Goal: Task Accomplishment & Management: Manage account settings

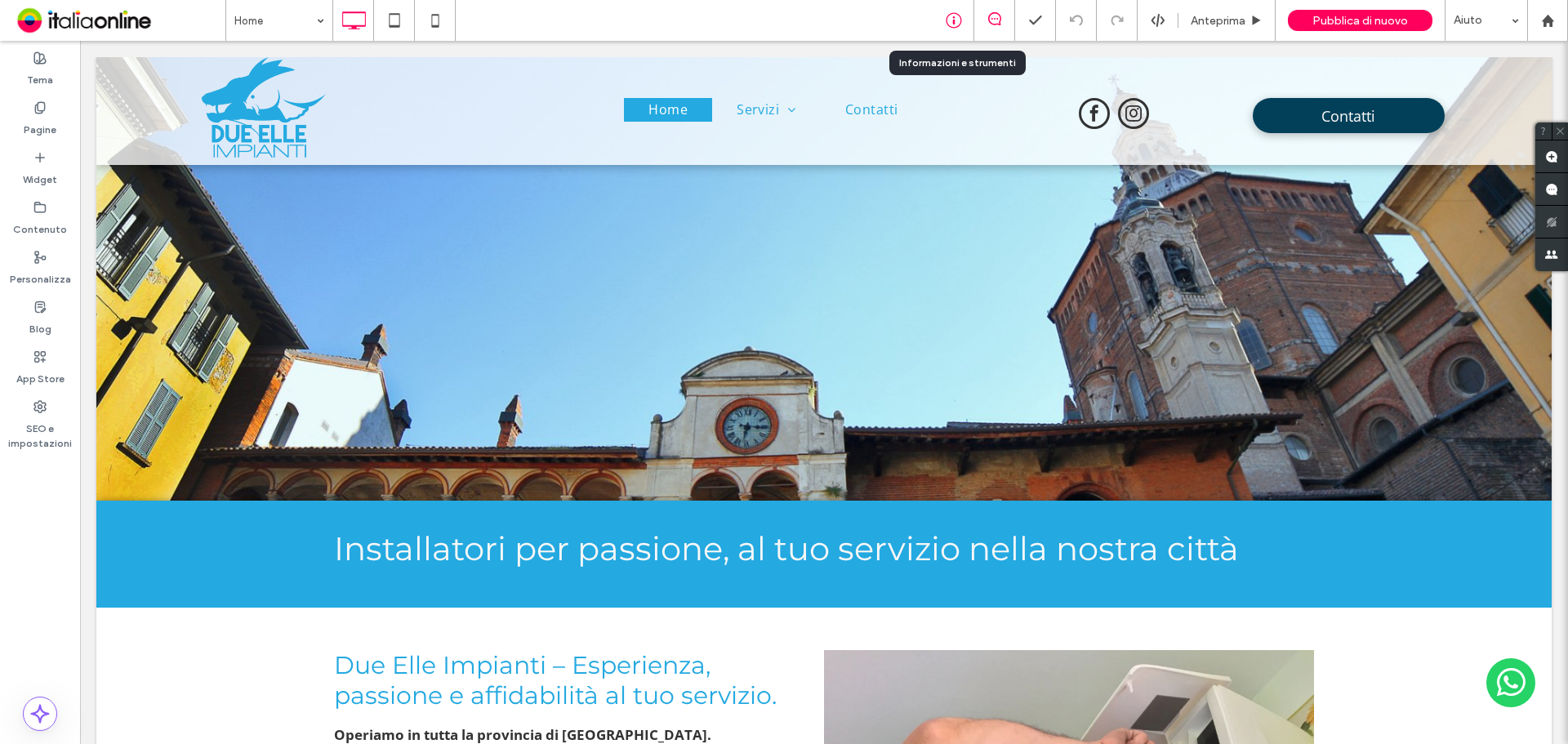
click at [949, 17] on use at bounding box center [954, 21] width 16 height 16
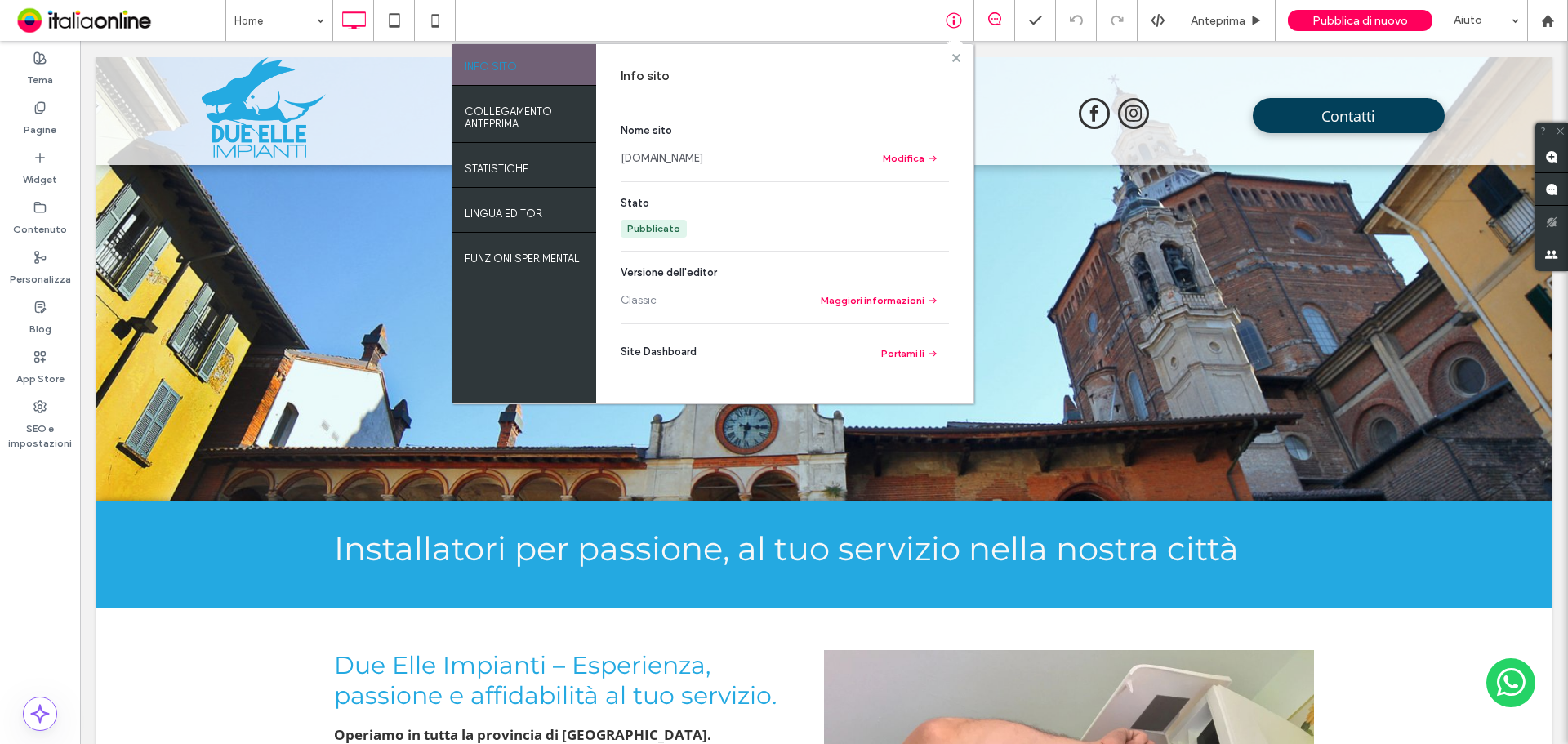
drag, startPoint x: 958, startPoint y: 55, endPoint x: 811, endPoint y: 15, distance: 152.3
click at [958, 55] on use at bounding box center [956, 57] width 8 height 8
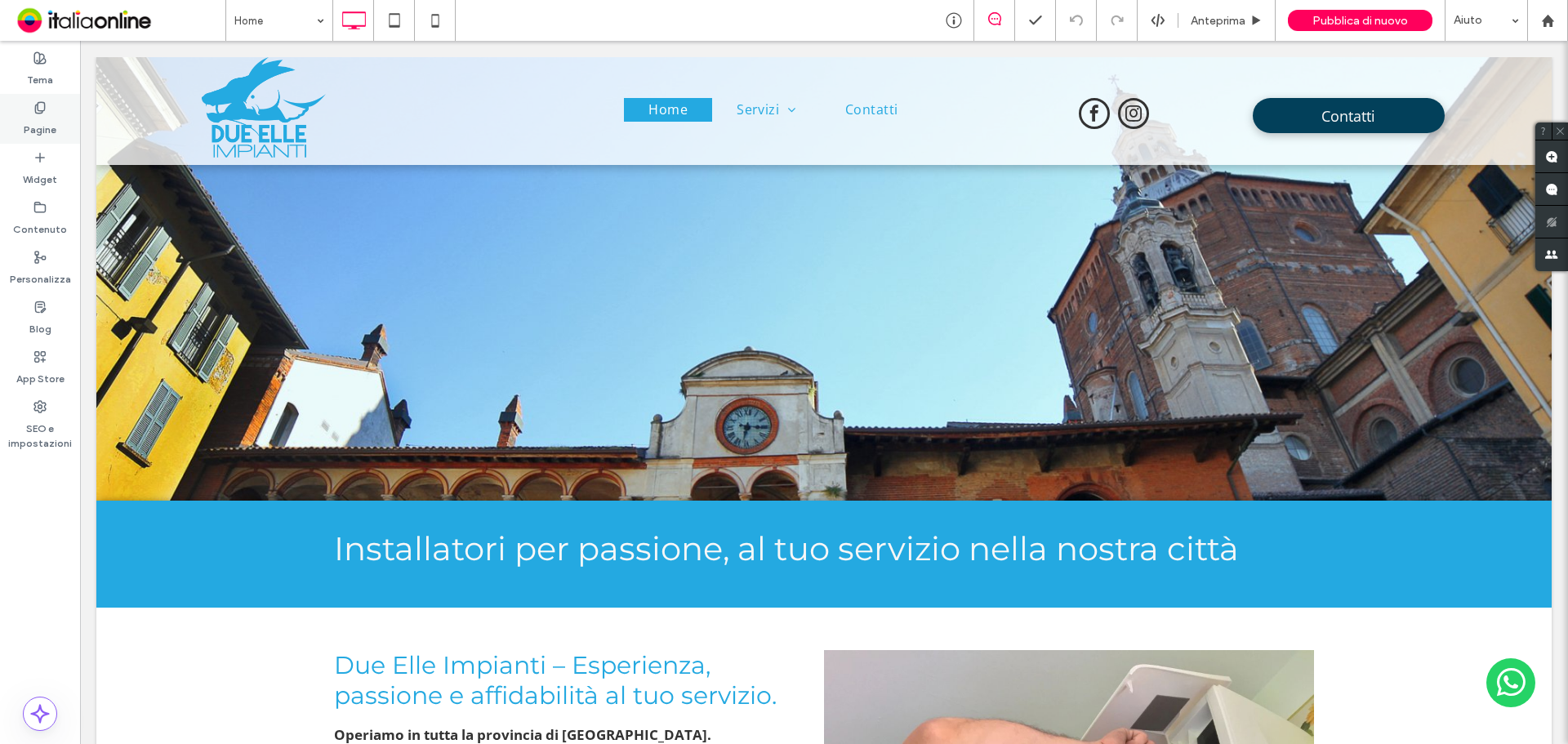
click at [43, 120] on label "Pagine" at bounding box center [39, 125] width 32 height 23
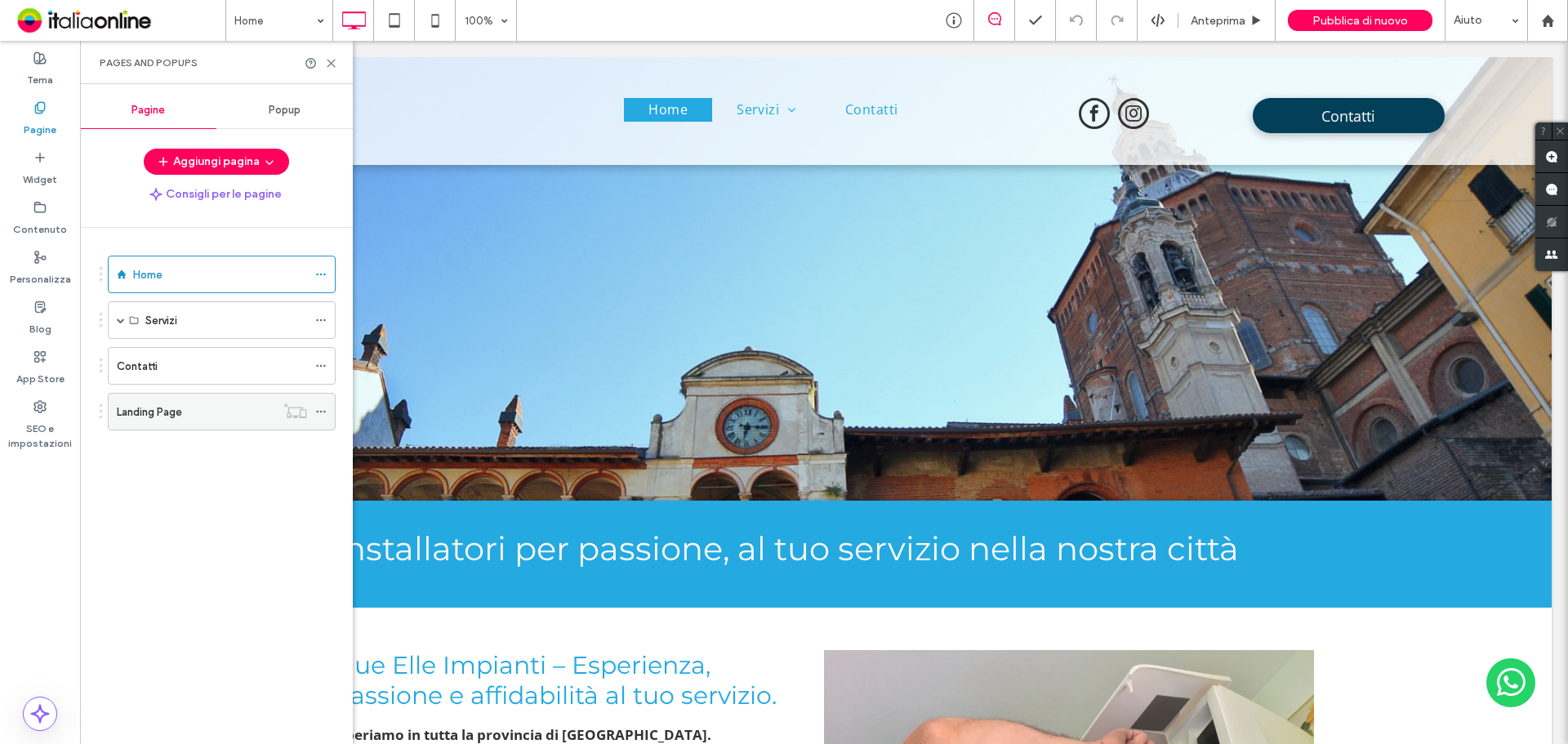
click at [183, 402] on div "Landing Page" at bounding box center [196, 411] width 158 height 36
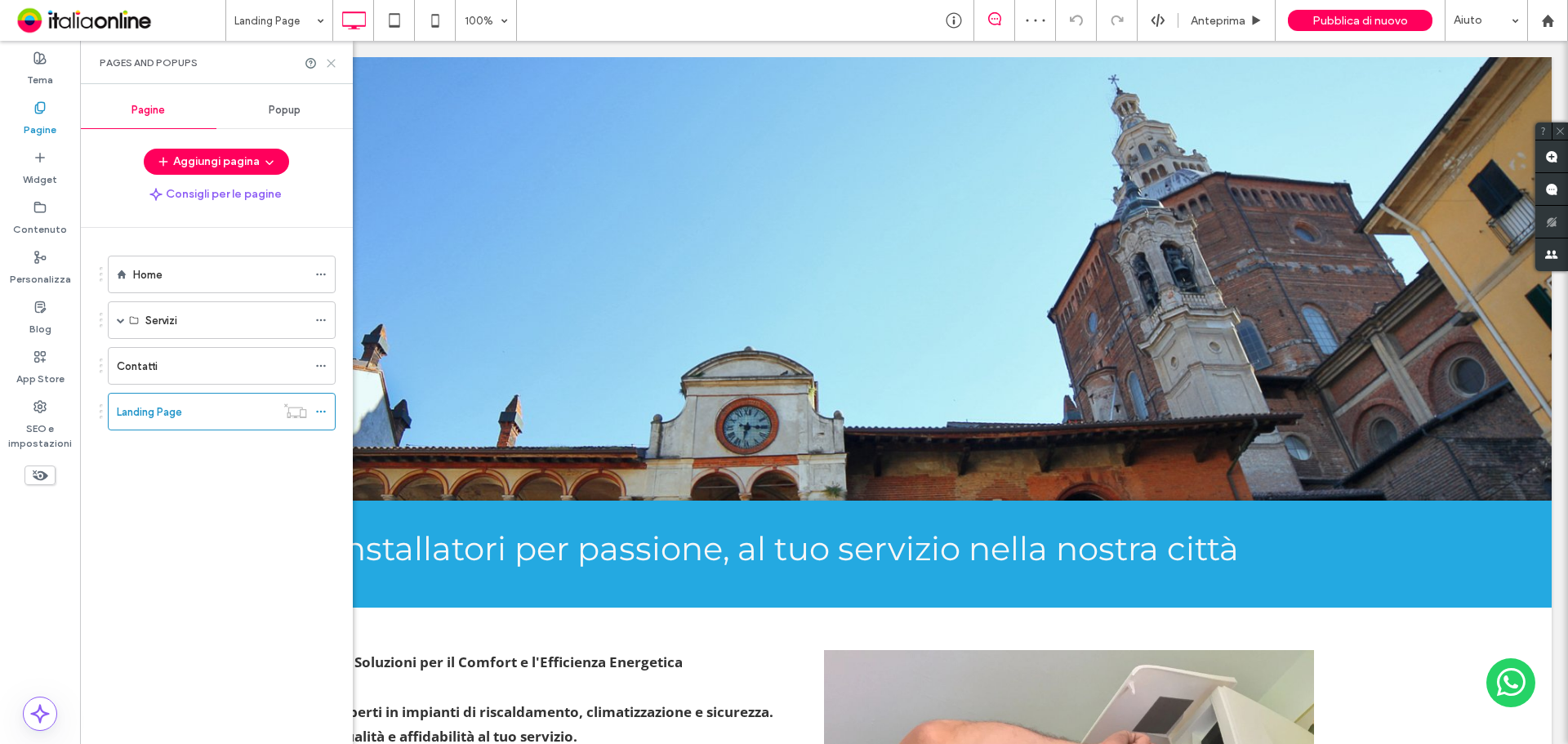
click at [327, 65] on icon at bounding box center [331, 63] width 12 height 12
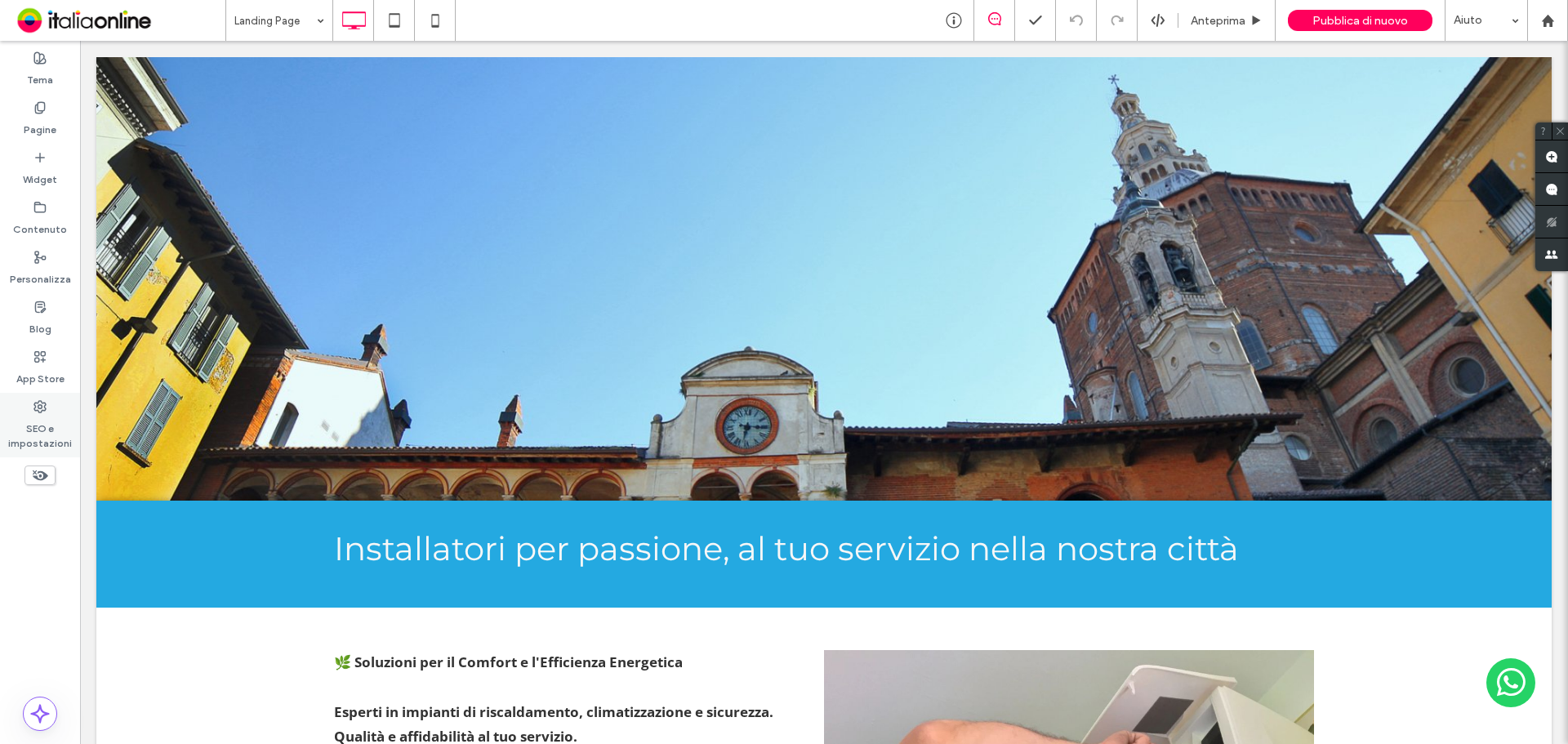
click at [35, 420] on label "SEO e impostazioni" at bounding box center [39, 431] width 80 height 37
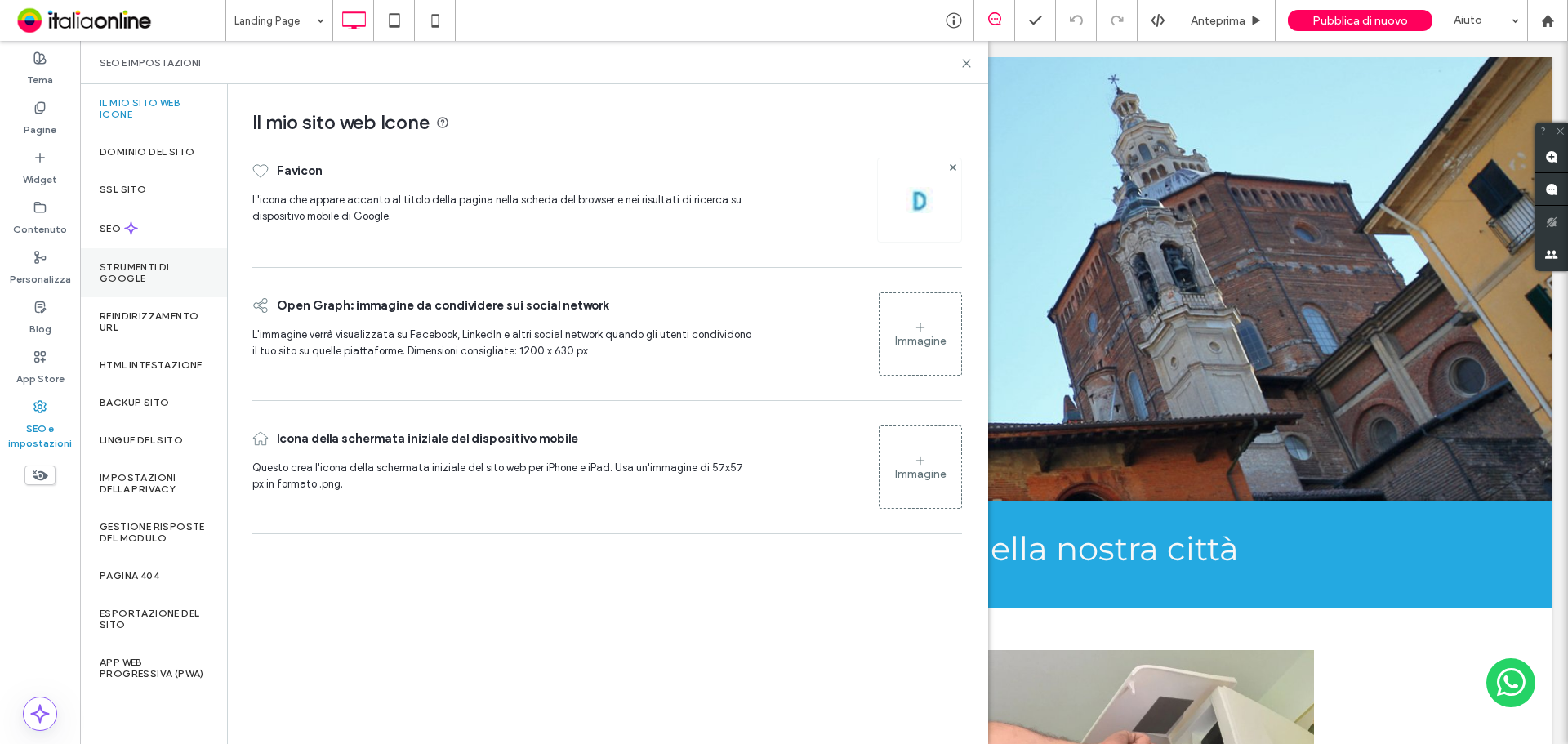
click at [166, 263] on label "Strumenti di Google" at bounding box center [153, 272] width 108 height 23
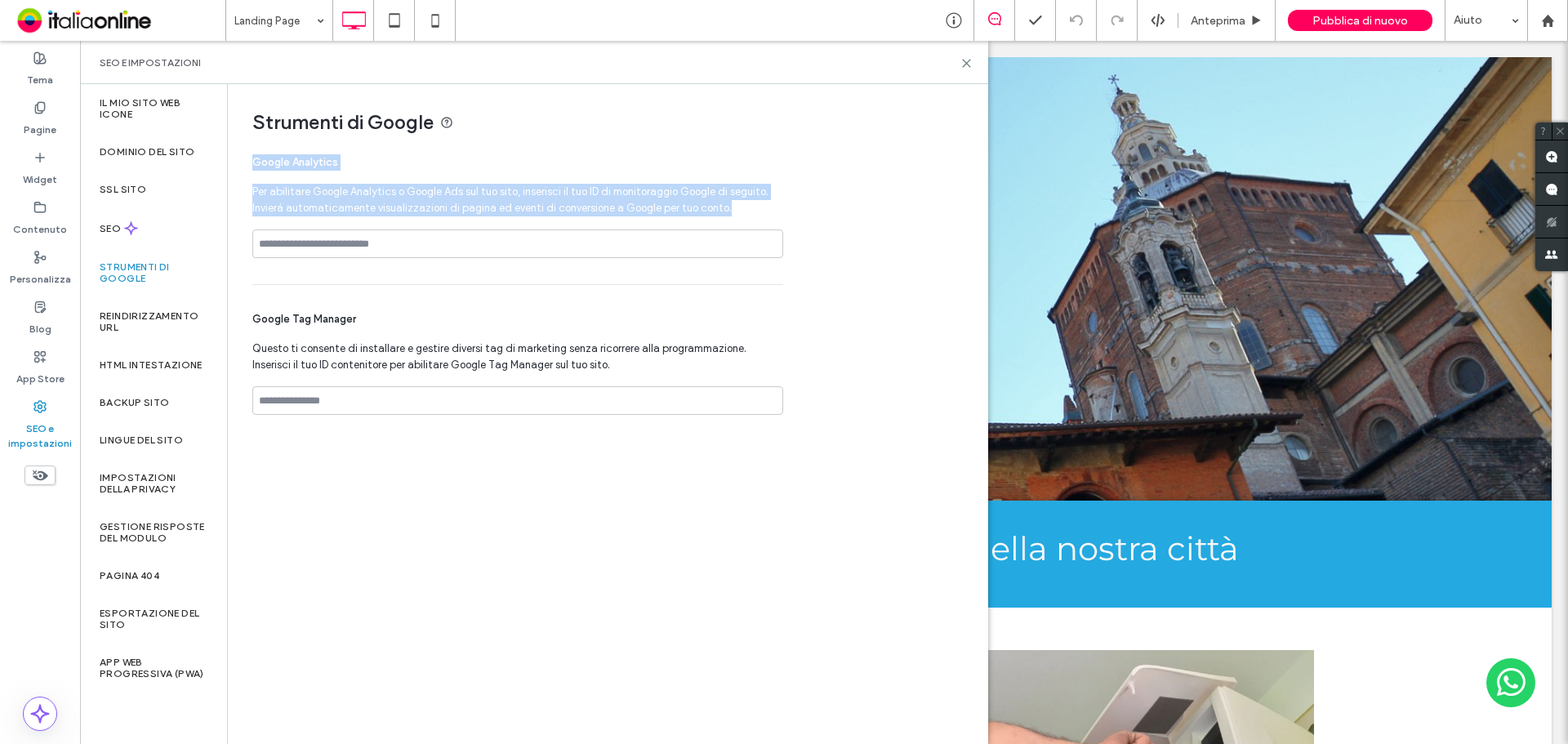
drag, startPoint x: 330, startPoint y: 284, endPoint x: 369, endPoint y: 277, distance: 39.6
click at [369, 277] on div "Google Analytics Per abilitare Google Analytics o Google Ads sul tuo sito, inse…" at bounding box center [518, 291] width 531 height 300
